Goal: Communication & Community: Connect with others

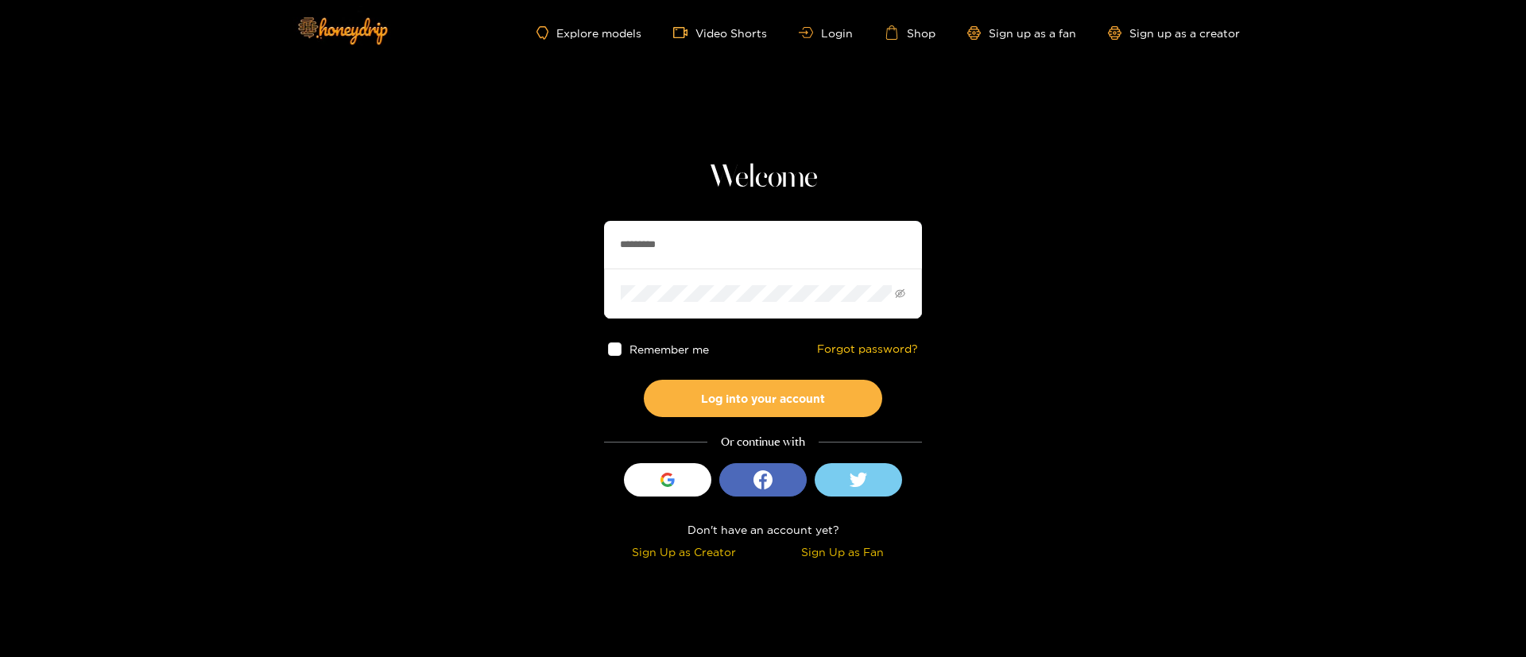
click at [652, 257] on input "*********" at bounding box center [763, 245] width 318 height 48
type input "******"
click at [793, 403] on button "Log into your account" at bounding box center [763, 398] width 238 height 37
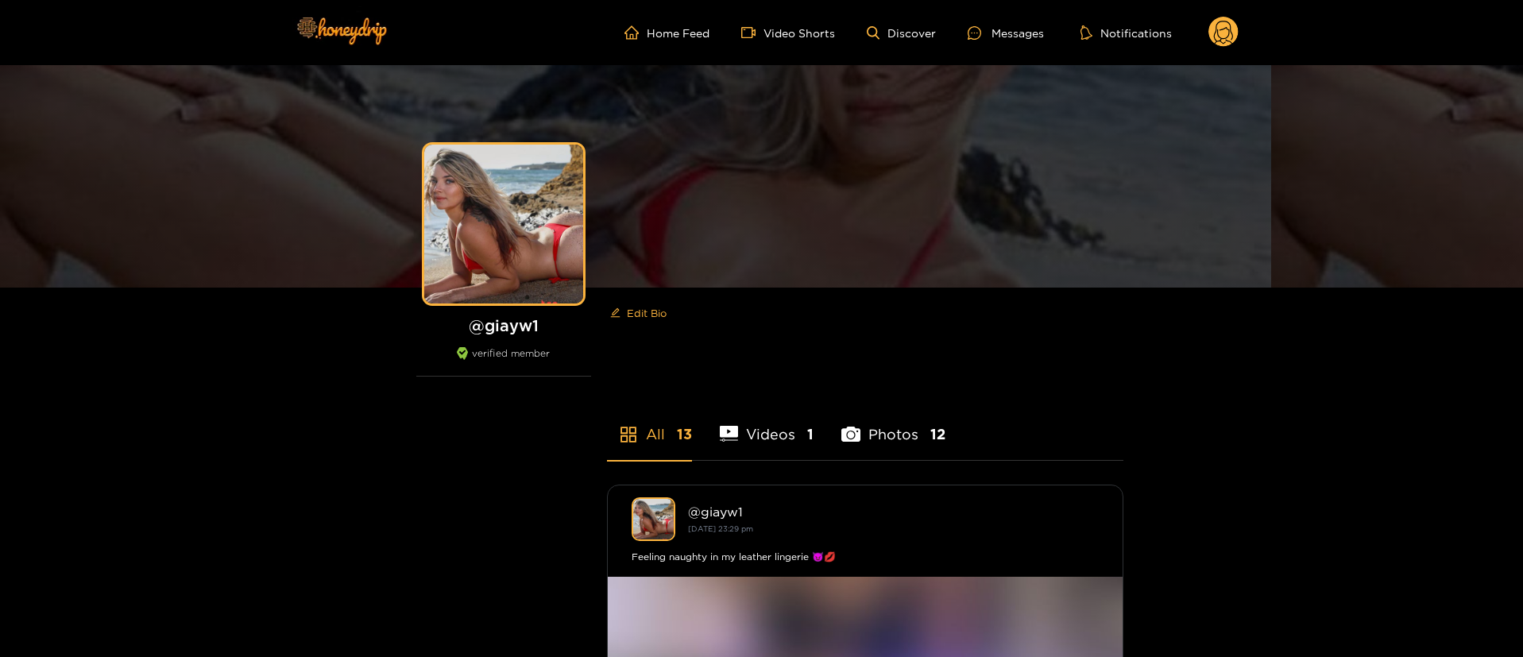
click at [1010, 21] on ul "Home Feed Video Shorts Discover Messages Notifications" at bounding box center [932, 33] width 614 height 32
click at [1010, 27] on div "Messages" at bounding box center [1006, 33] width 76 height 18
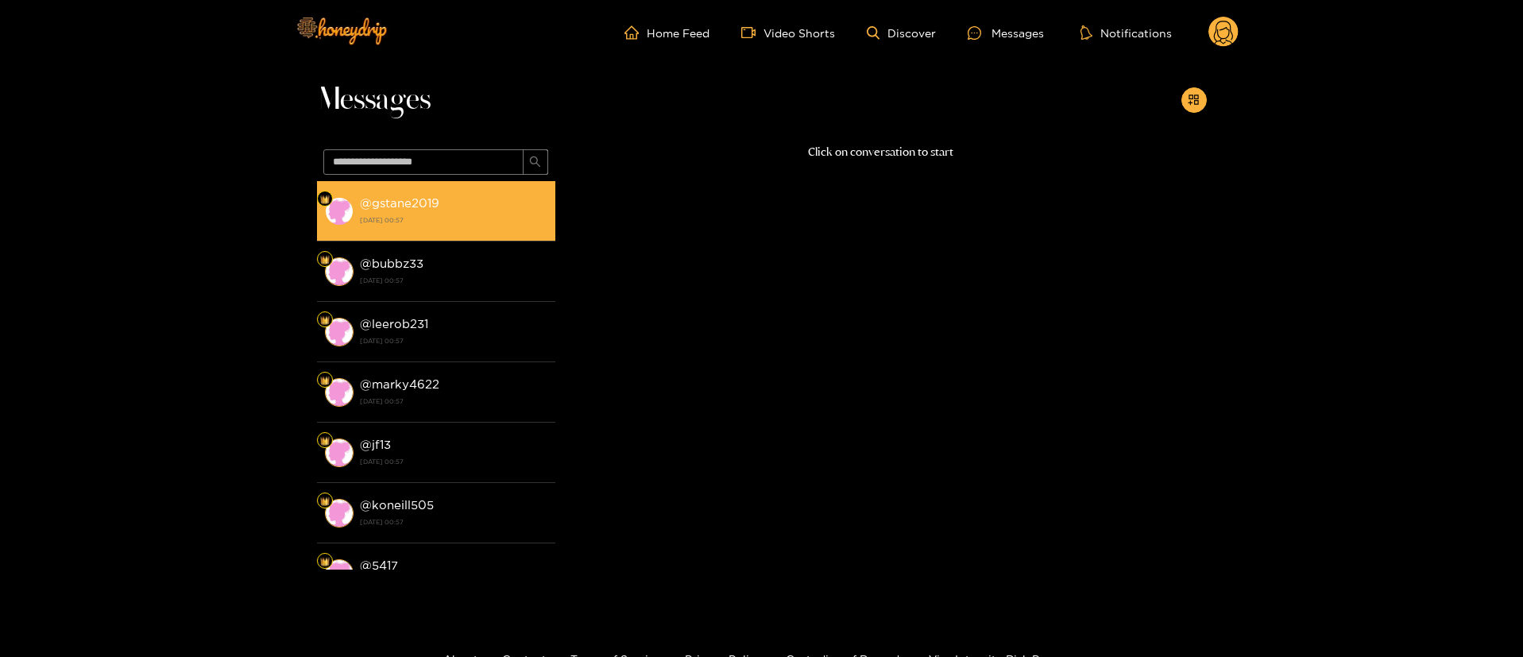
click at [491, 209] on div "@ gstane2019 [DATE] 00:57" at bounding box center [454, 211] width 188 height 36
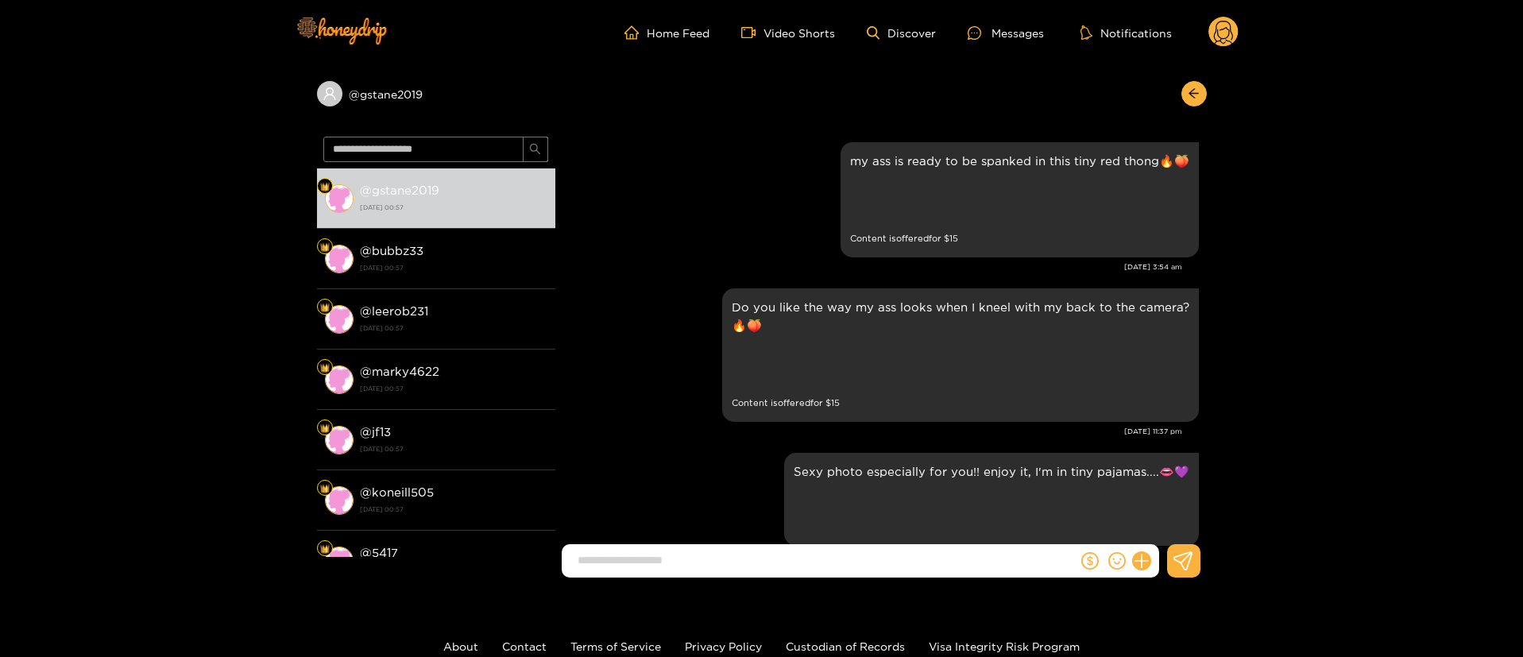
scroll to position [3333, 0]
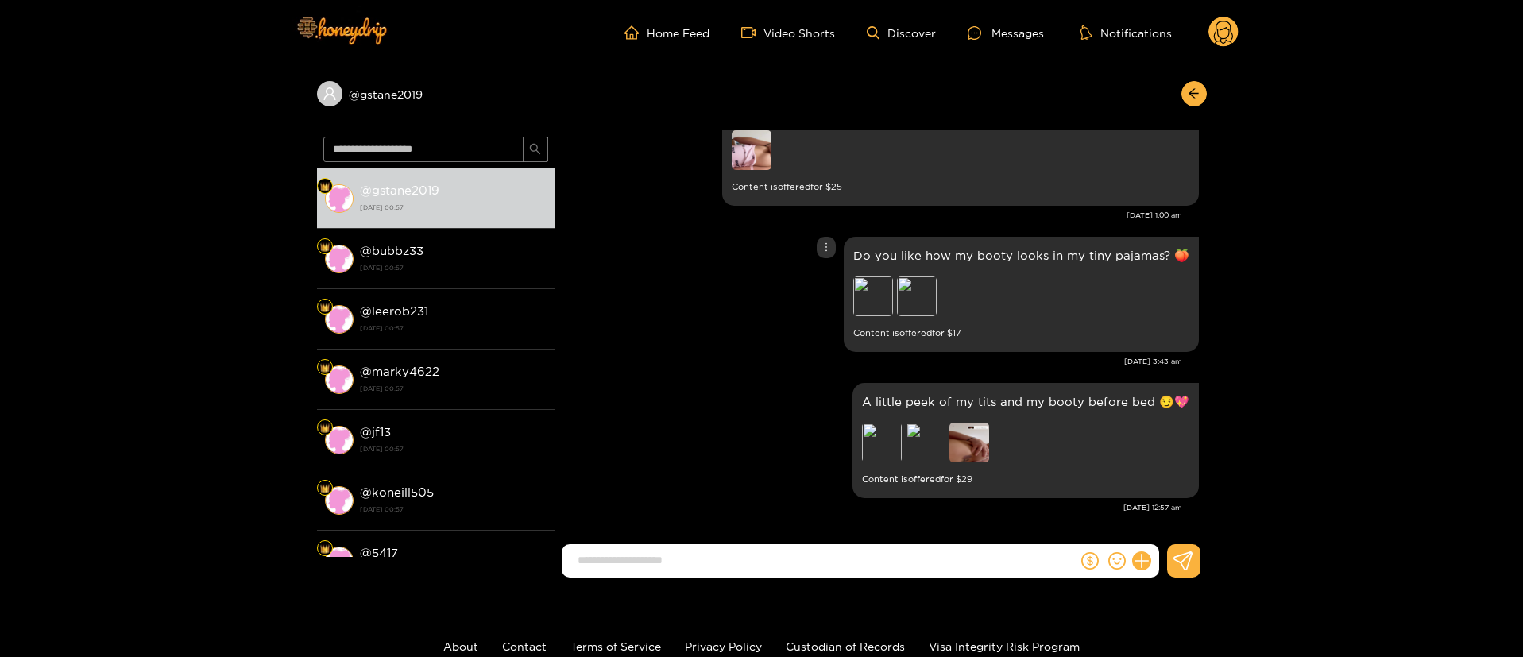
click at [659, 334] on div "Do you like how my booty looks in my tiny pajamas? 🍑 Preview Preview Content is…" at bounding box center [881, 294] width 636 height 123
click at [909, 309] on div "Preview" at bounding box center [917, 296] width 40 height 40
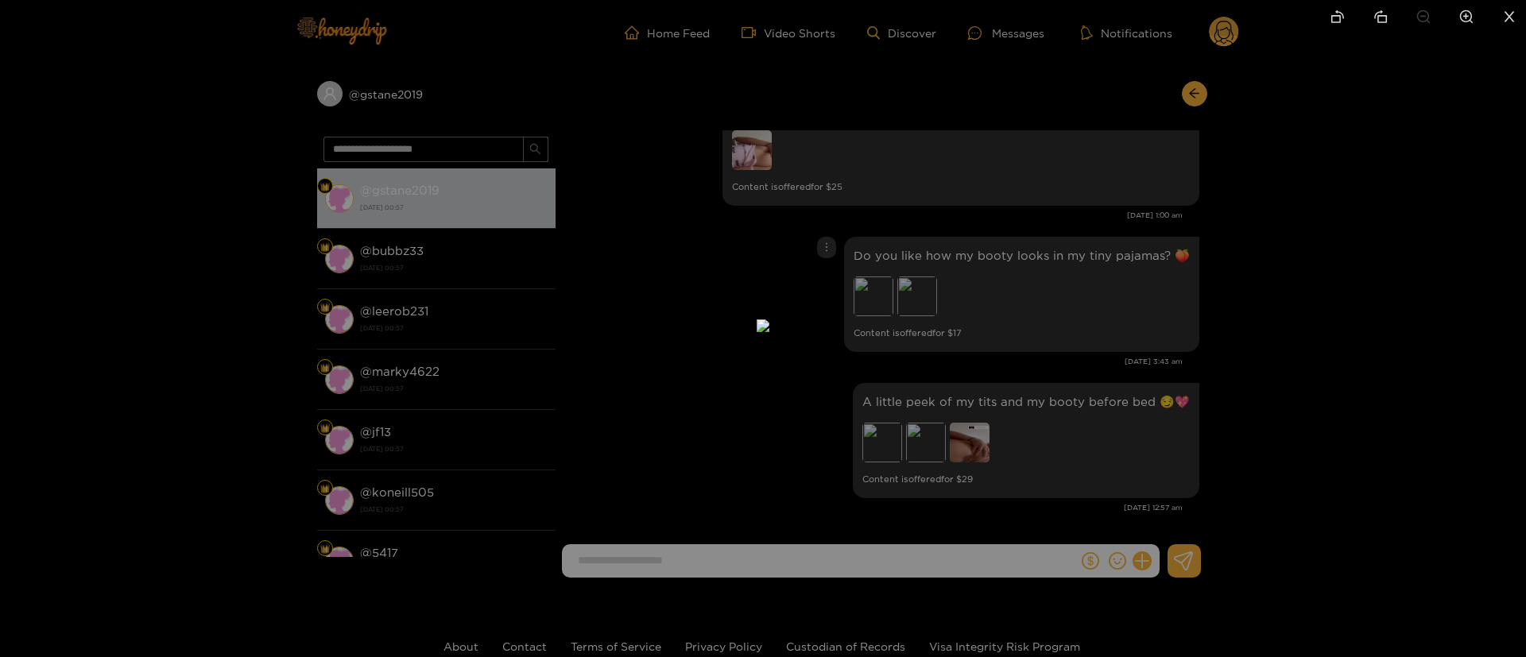
click at [1046, 236] on div at bounding box center [763, 328] width 1526 height 657
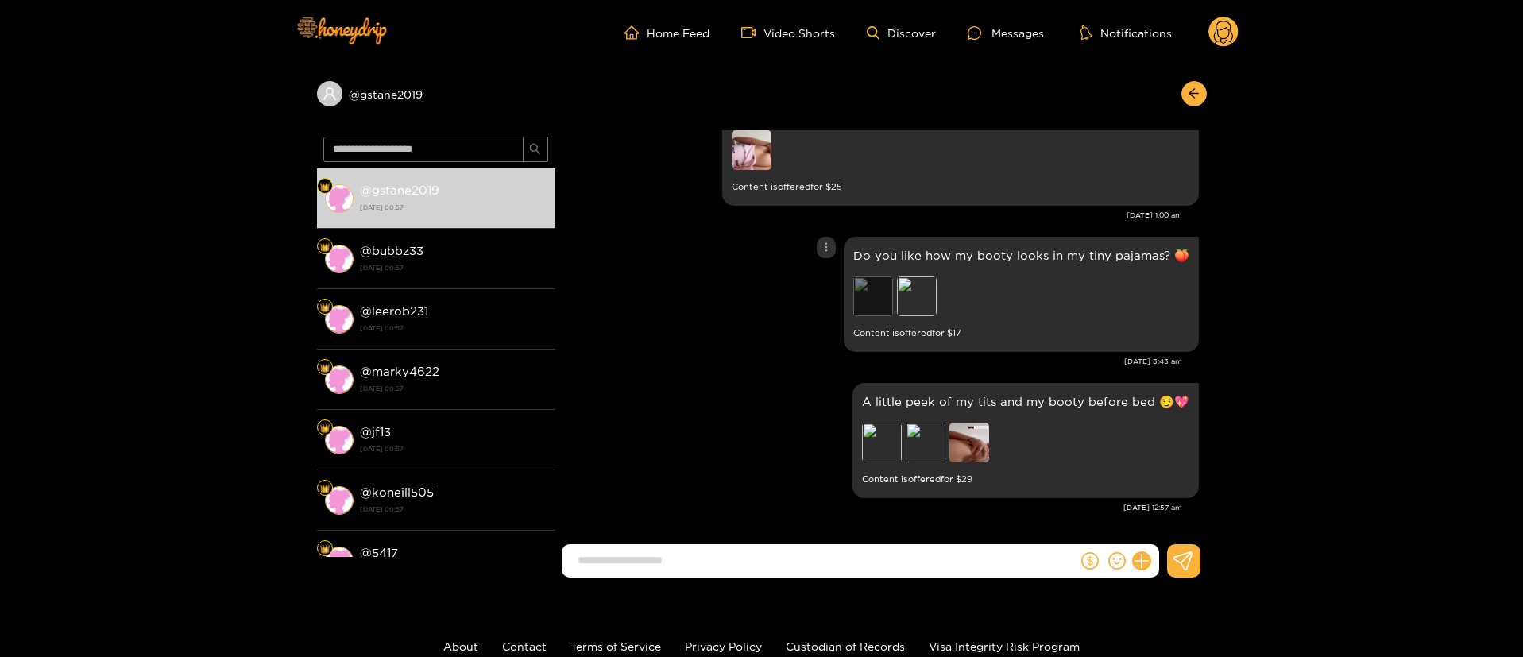
click at [880, 289] on div "Preview" at bounding box center [873, 296] width 40 height 40
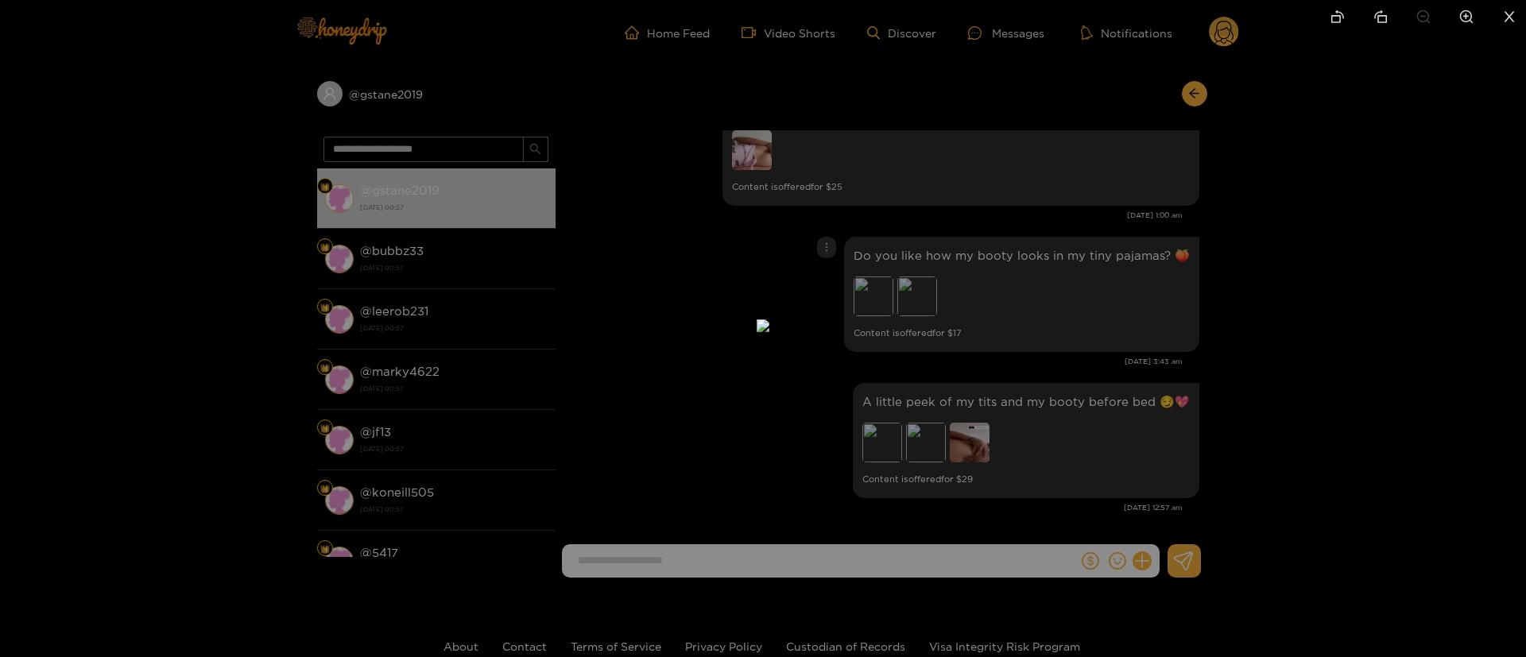
click at [1001, 222] on div at bounding box center [763, 328] width 1526 height 657
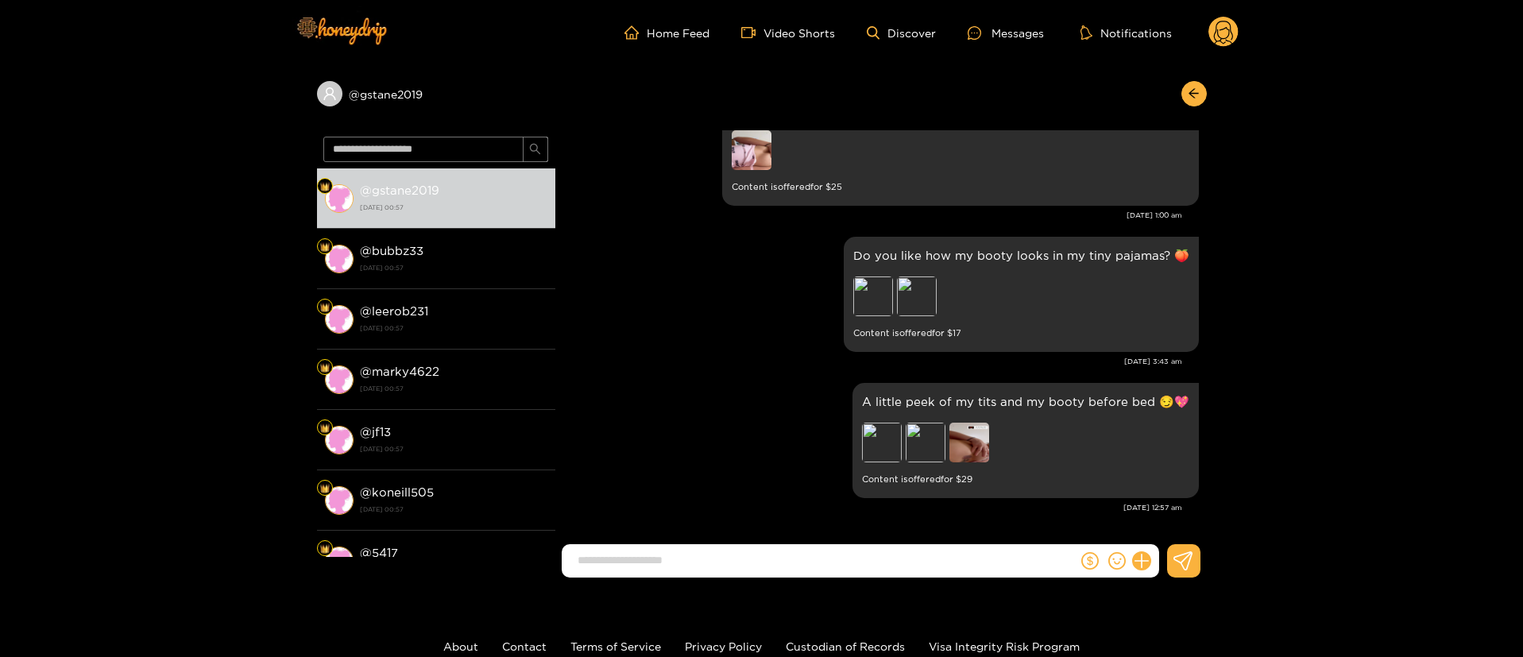
click at [1224, 41] on circle at bounding box center [1223, 32] width 30 height 30
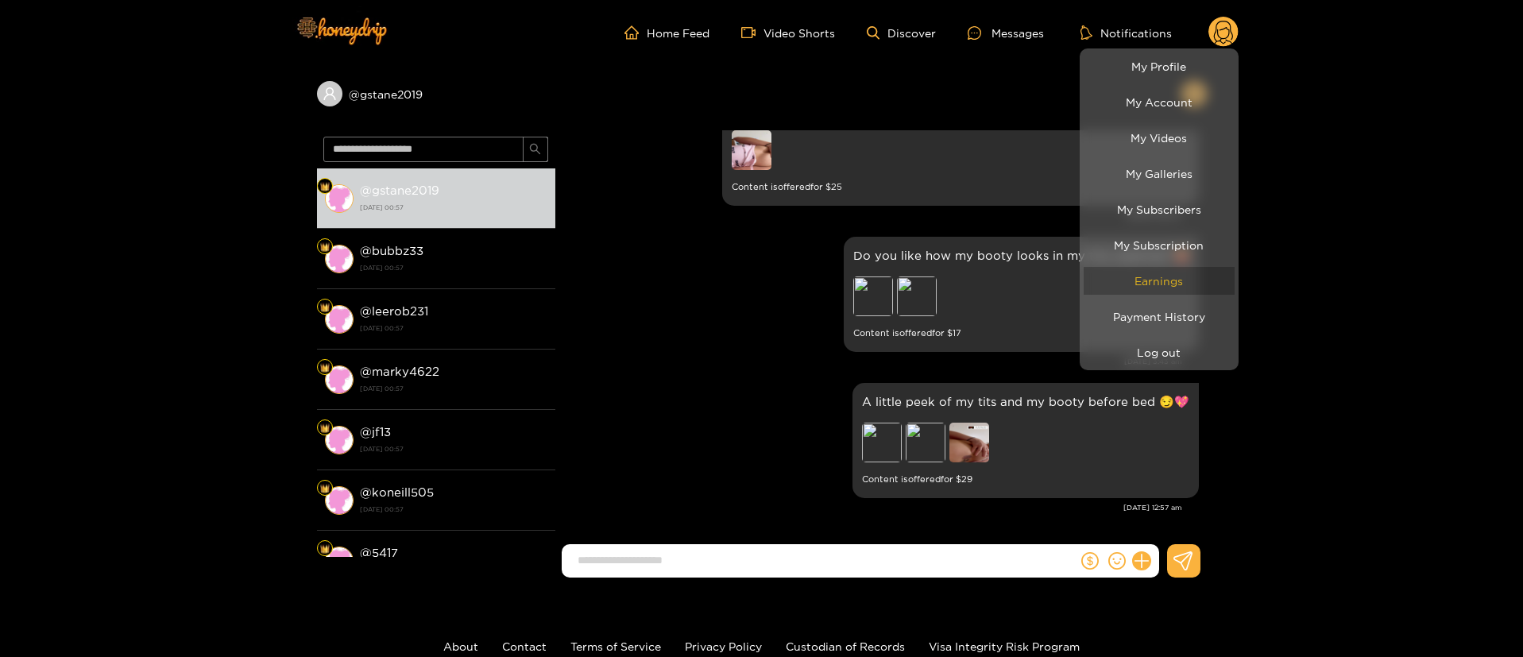
click at [1182, 283] on link "Earnings" at bounding box center [1159, 281] width 151 height 28
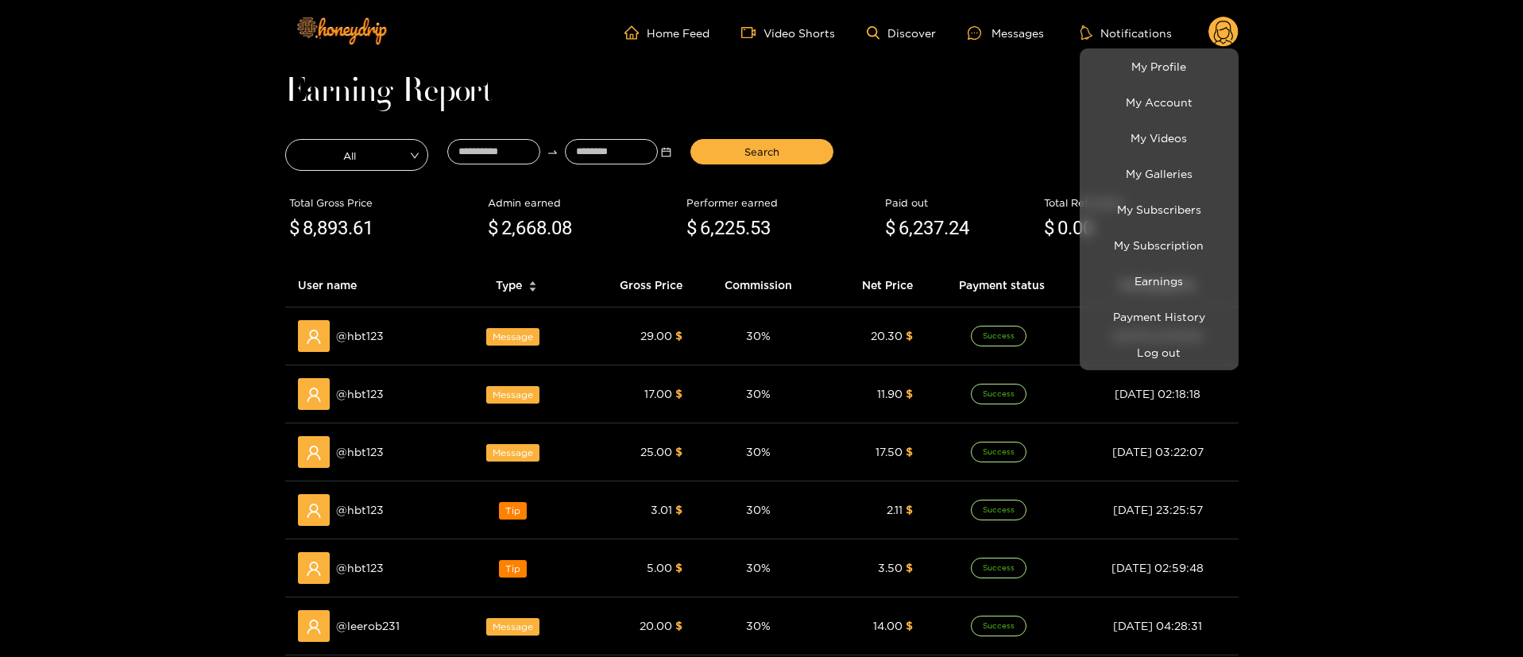
click at [992, 118] on div at bounding box center [761, 328] width 1523 height 657
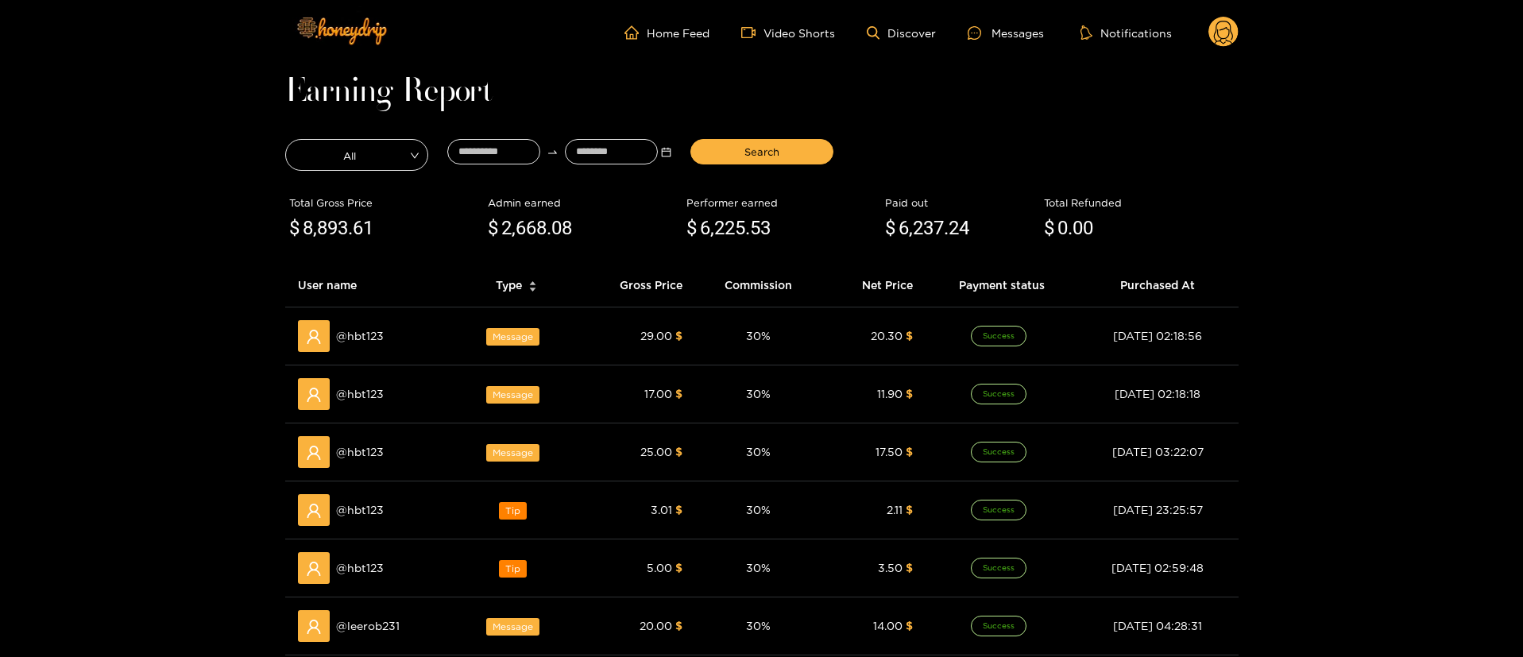
click at [992, 118] on div "Earning Report All Search Total Gross Price $ 8,893 .61 Admin earned $ 2,668 .0…" at bounding box center [761, 554] width 953 height 946
click at [1011, 25] on div "Messages" at bounding box center [1006, 33] width 76 height 18
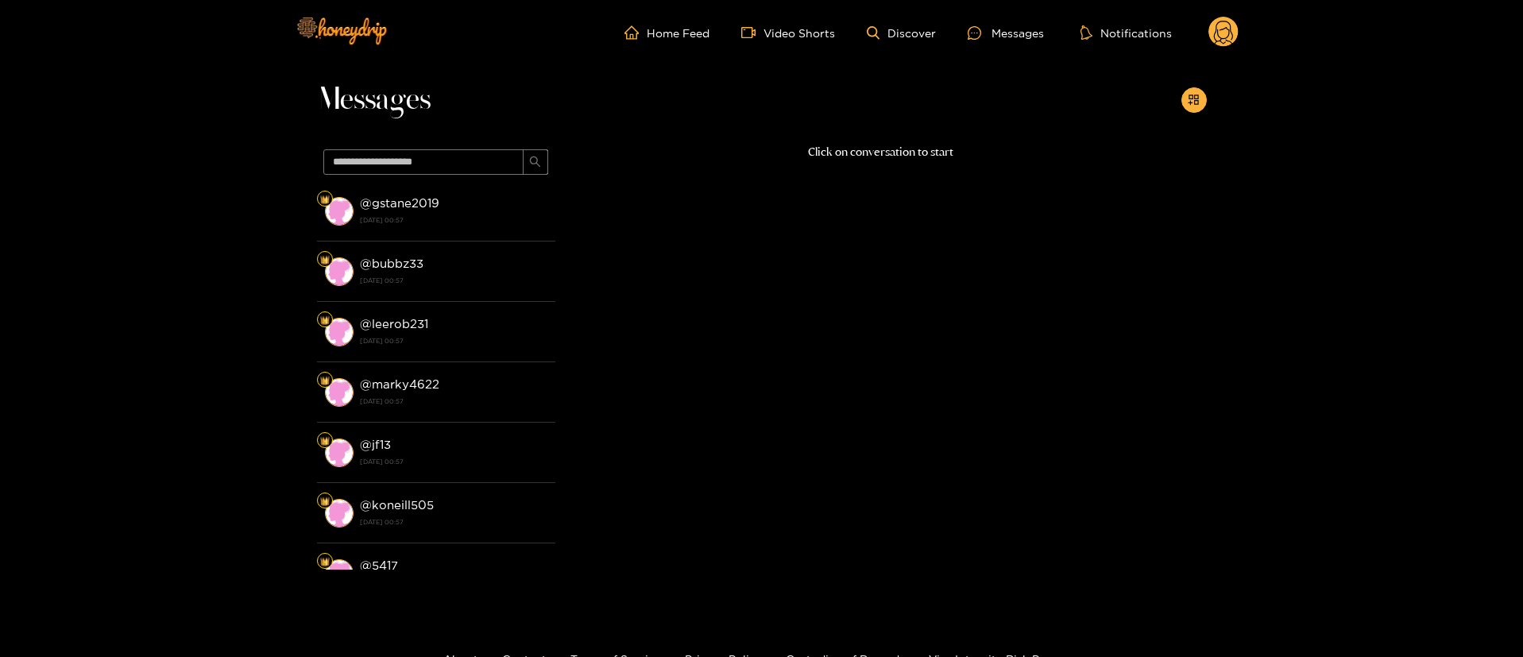
click at [447, 213] on strong "[DATE] 00:57" at bounding box center [454, 220] width 188 height 14
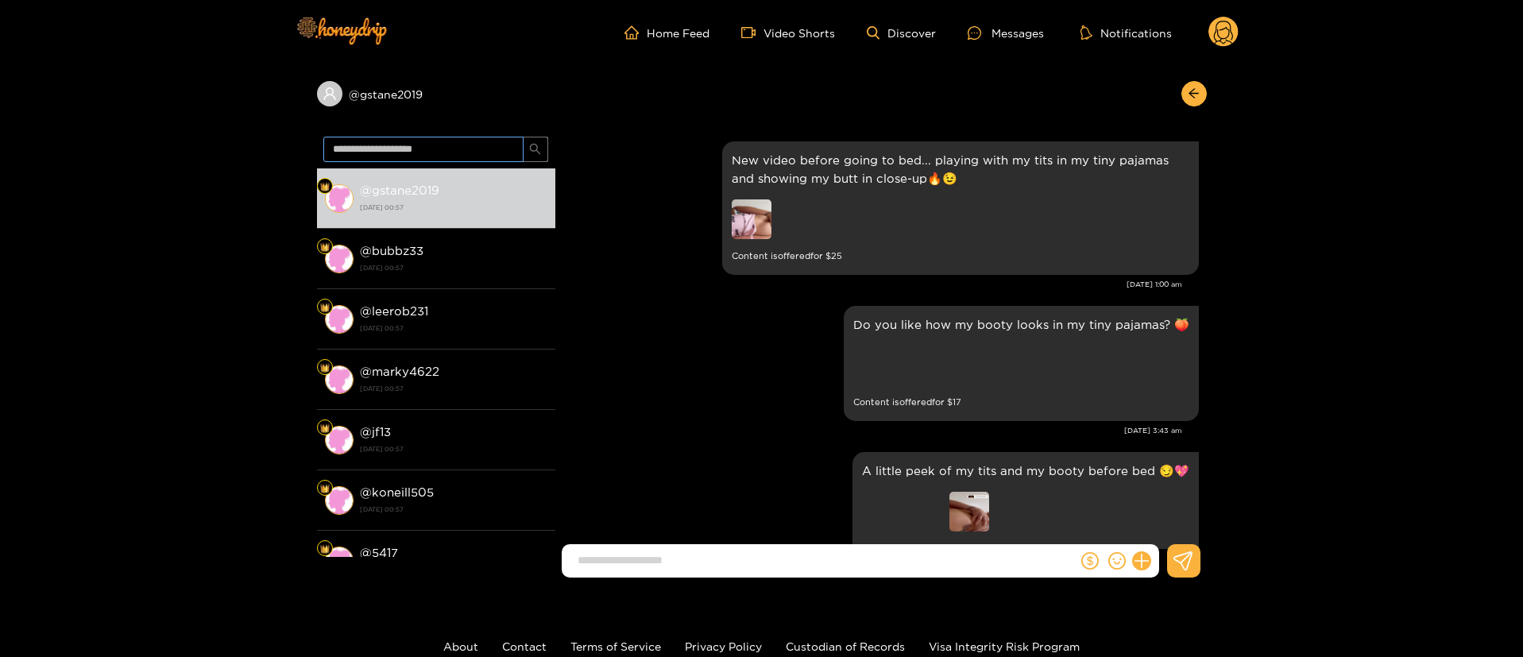
scroll to position [3402, 0]
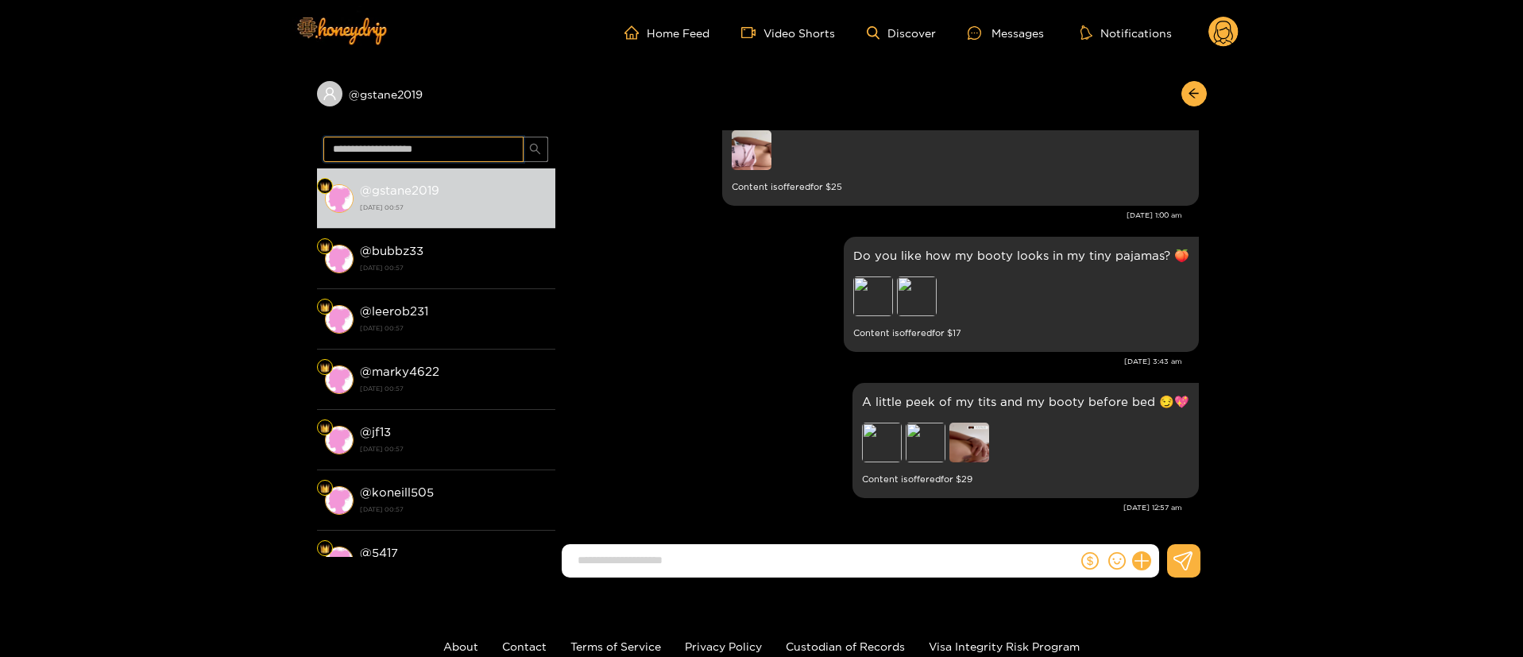
click at [447, 149] on input "text" at bounding box center [423, 149] width 200 height 25
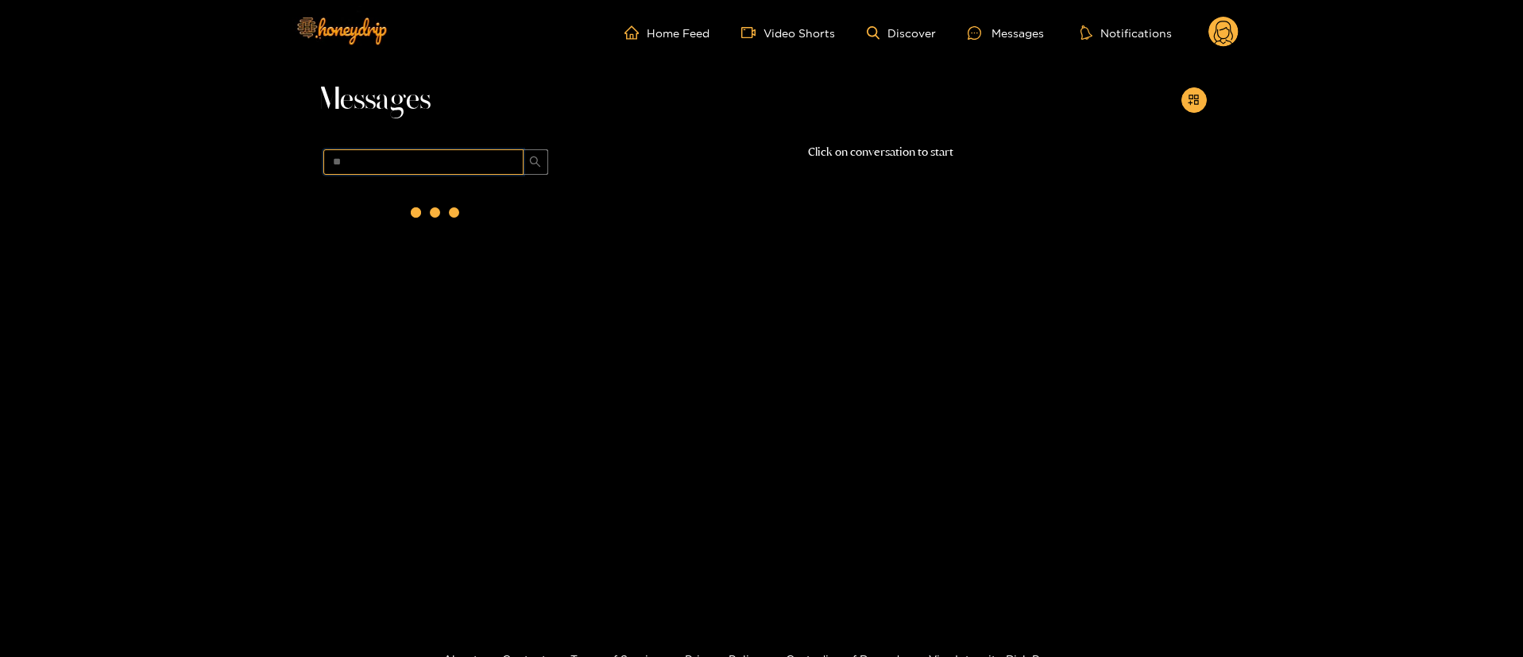
scroll to position [0, 0]
click at [443, 179] on span "**" at bounding box center [436, 162] width 238 height 38
click at [440, 172] on input "**" at bounding box center [423, 161] width 200 height 25
type input "**"
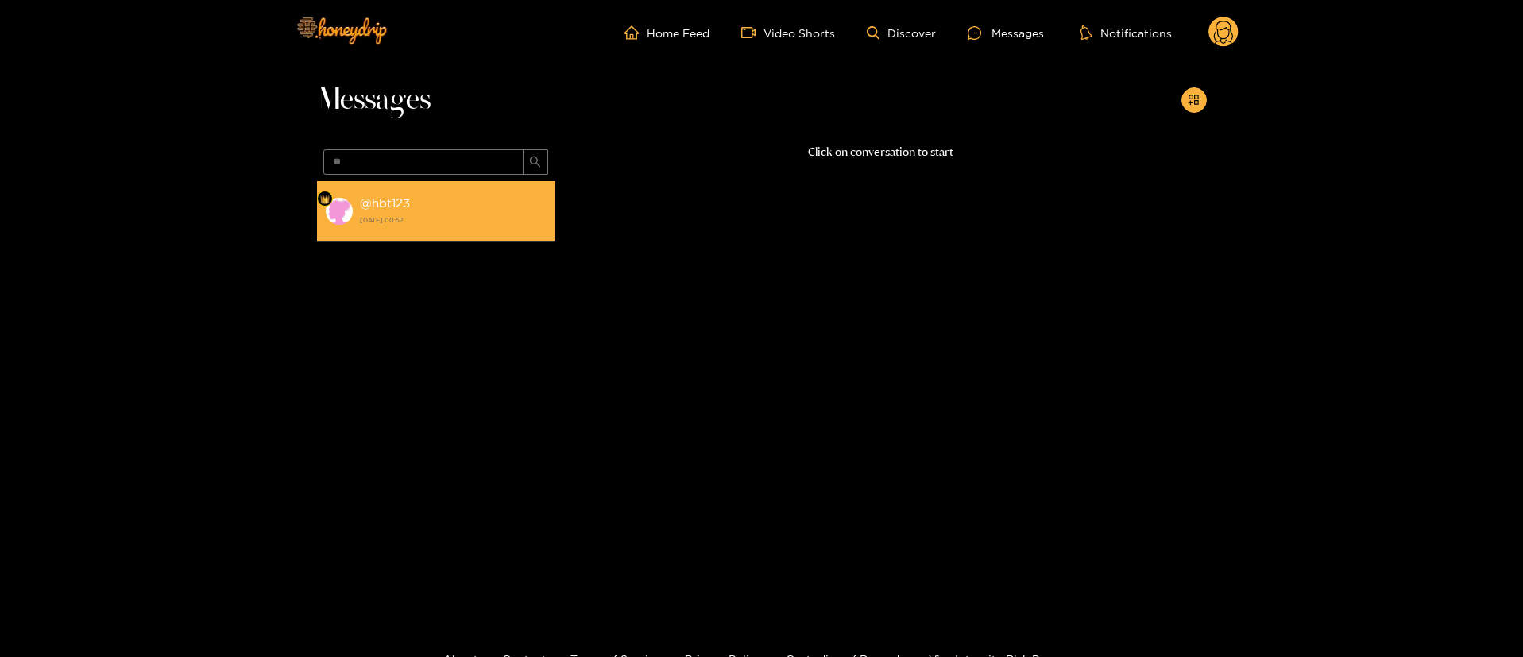
click at [430, 195] on div "@ hbt123 [DATE] 00:57" at bounding box center [454, 211] width 188 height 36
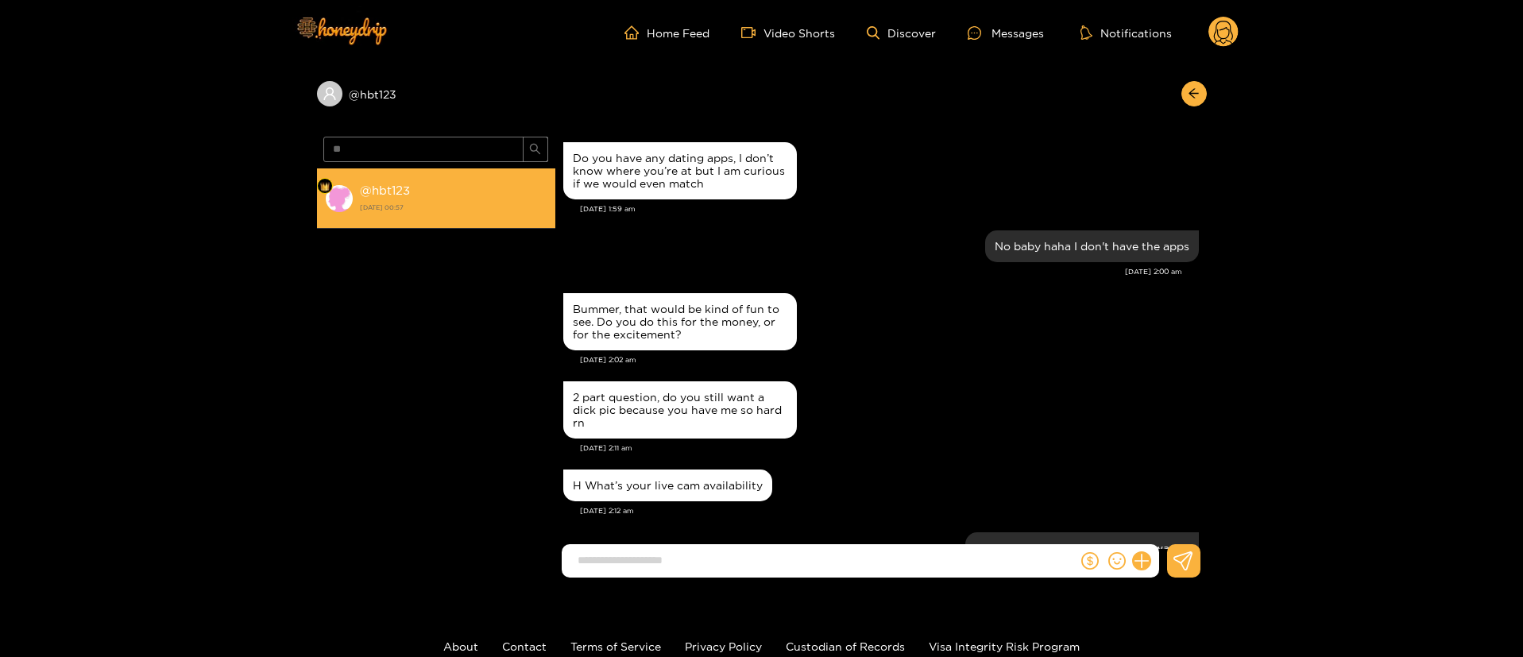
scroll to position [1684, 0]
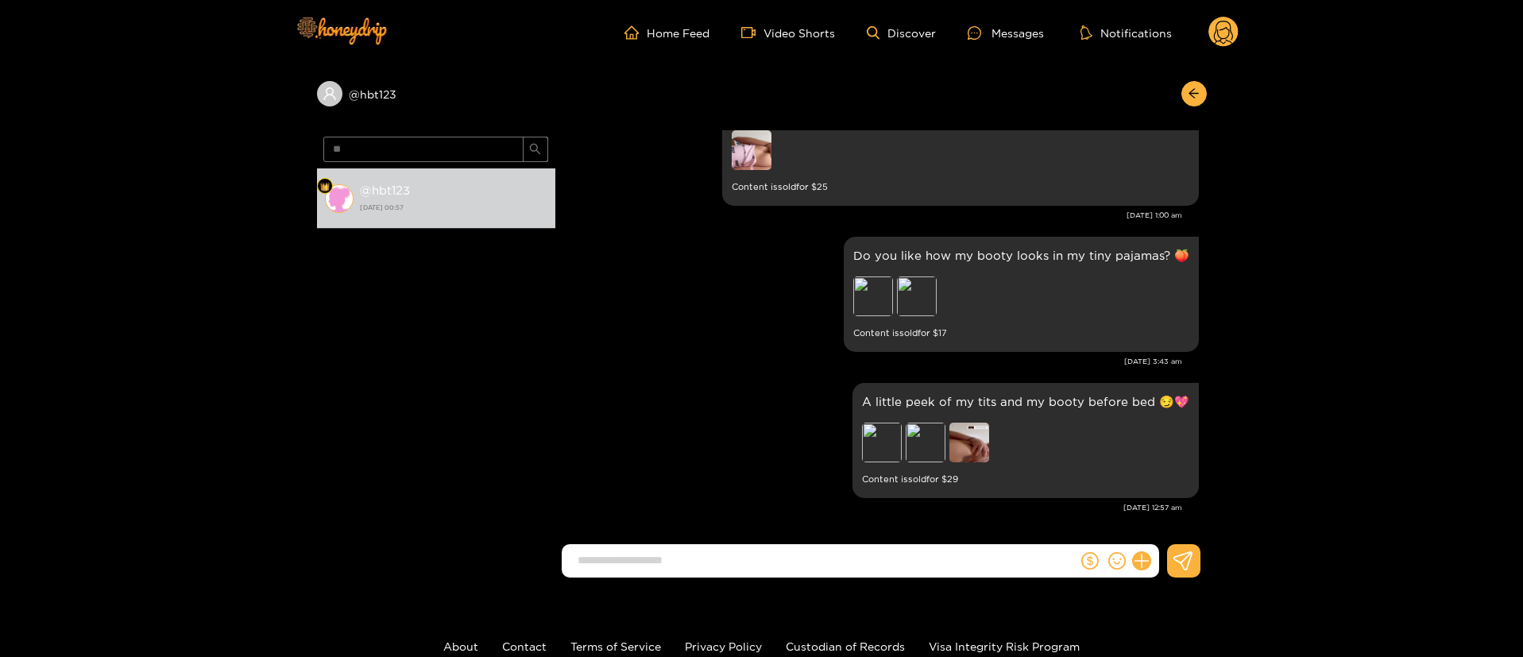
click at [680, 434] on div "A little peek of my tits and my booty before bed 😏💖 Preview Preview Content is …" at bounding box center [881, 440] width 636 height 123
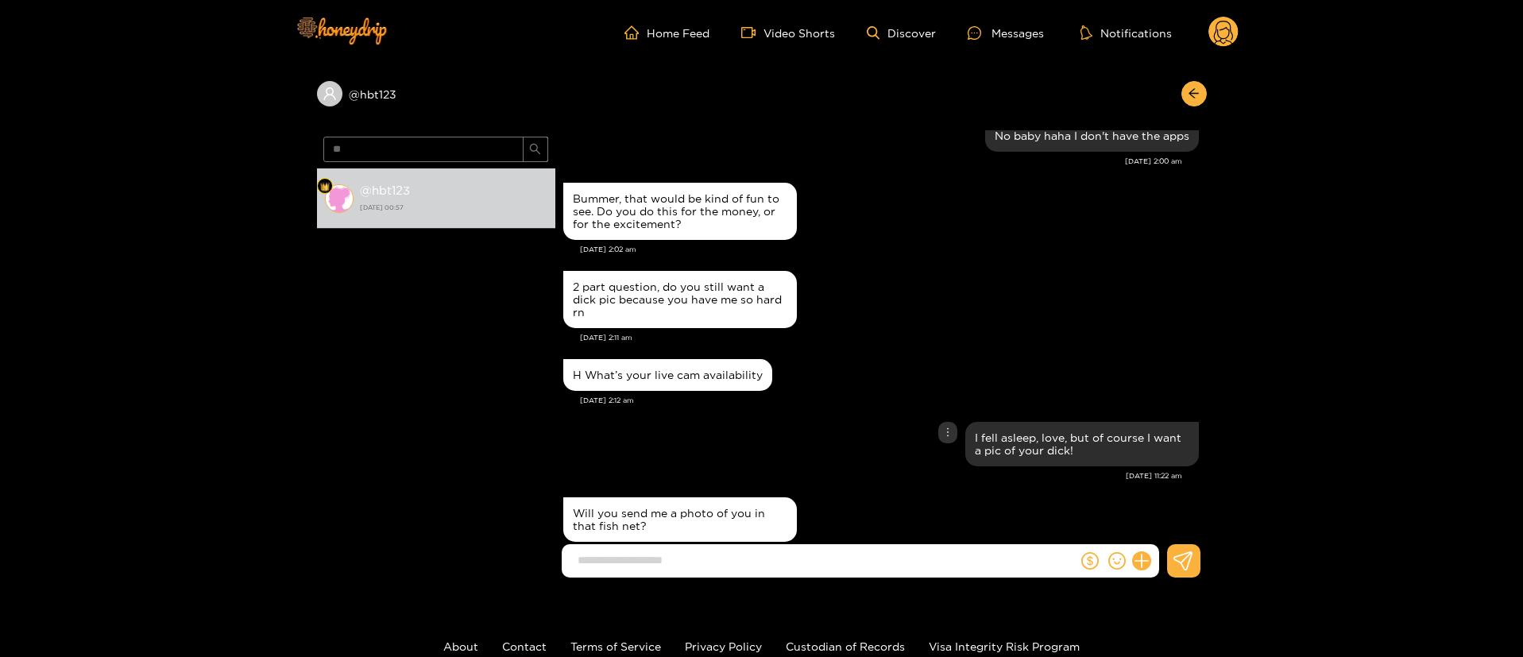
scroll to position [63, 0]
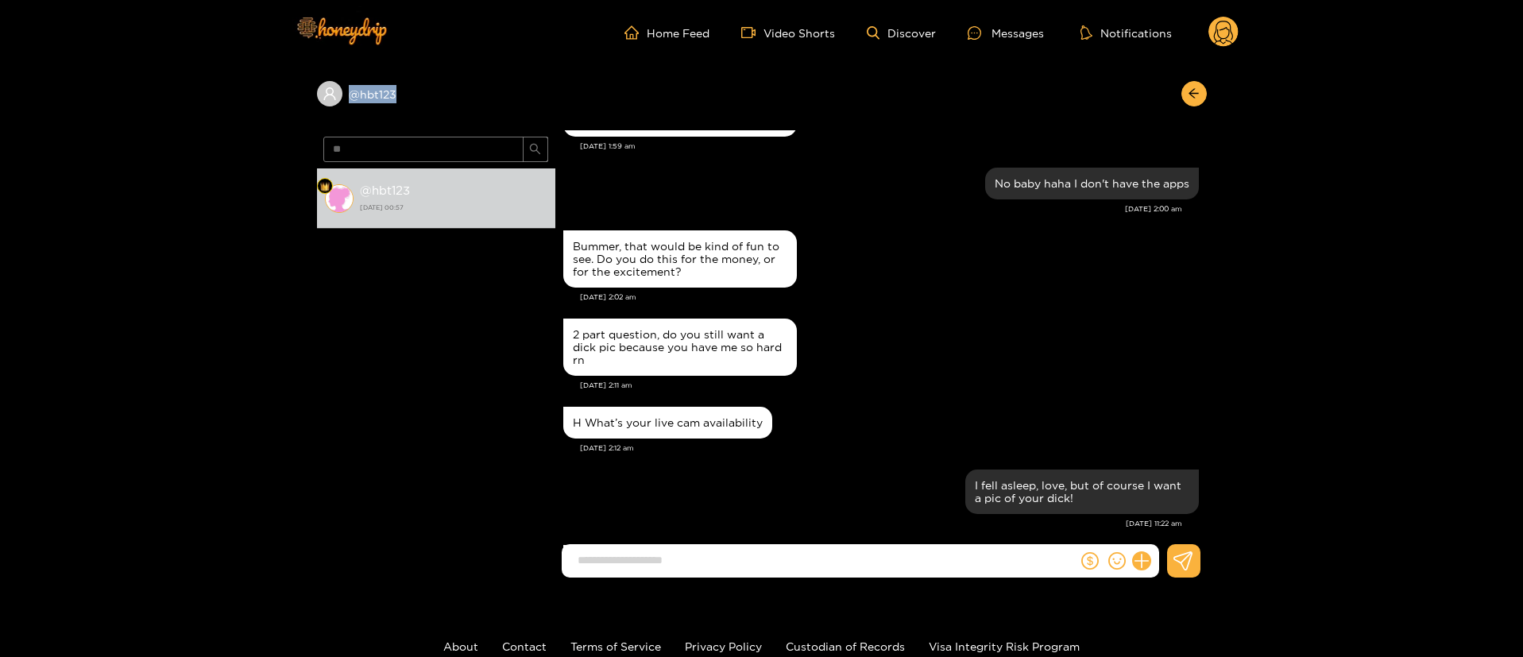
drag, startPoint x: 1218, startPoint y: 95, endPoint x: 1209, endPoint y: 28, distance: 68.1
click at [1209, 28] on div "Home Feed Video Shorts Discover Messages Notifications 0 @ hbt123 ** @ hbt123 […" at bounding box center [761, 382] width 1523 height 764
click at [1209, 28] on circle at bounding box center [1223, 32] width 30 height 30
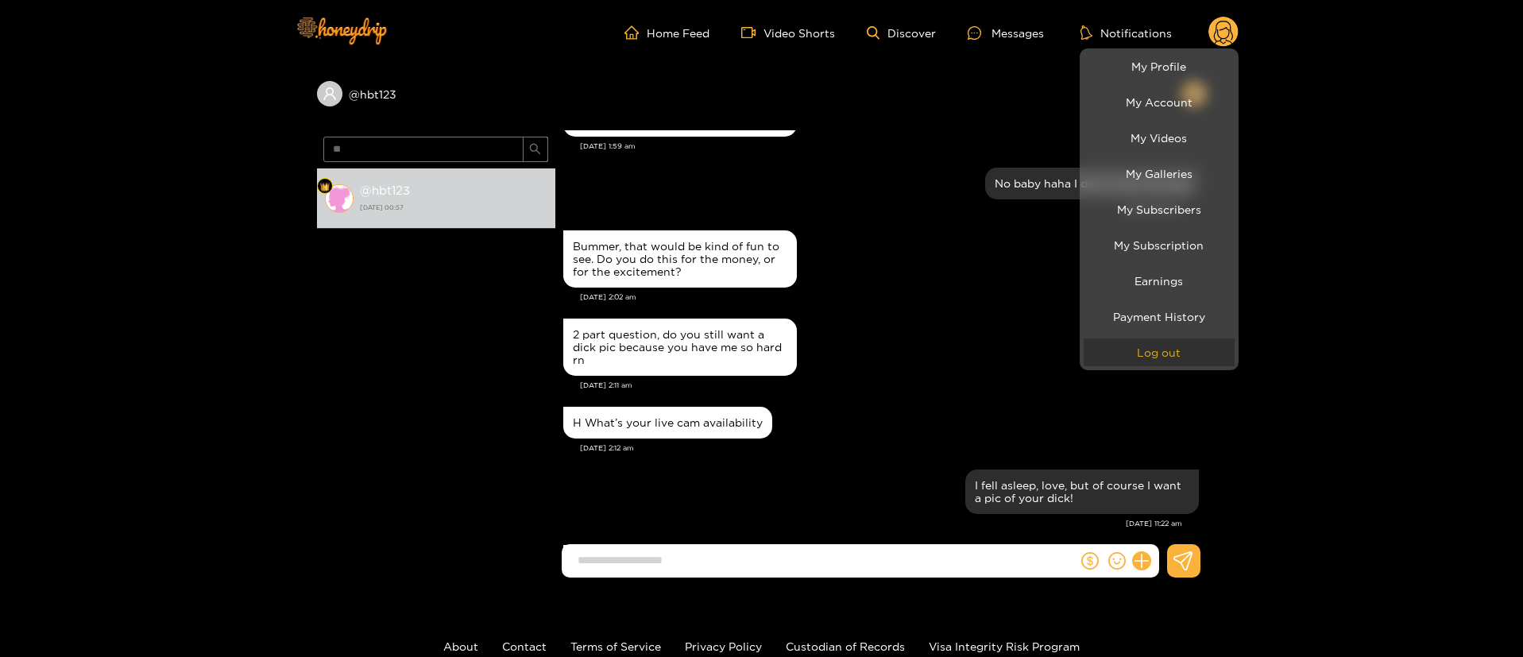
click at [1136, 358] on button "Log out" at bounding box center [1159, 352] width 151 height 28
